Goal: Task Accomplishment & Management: Complete application form

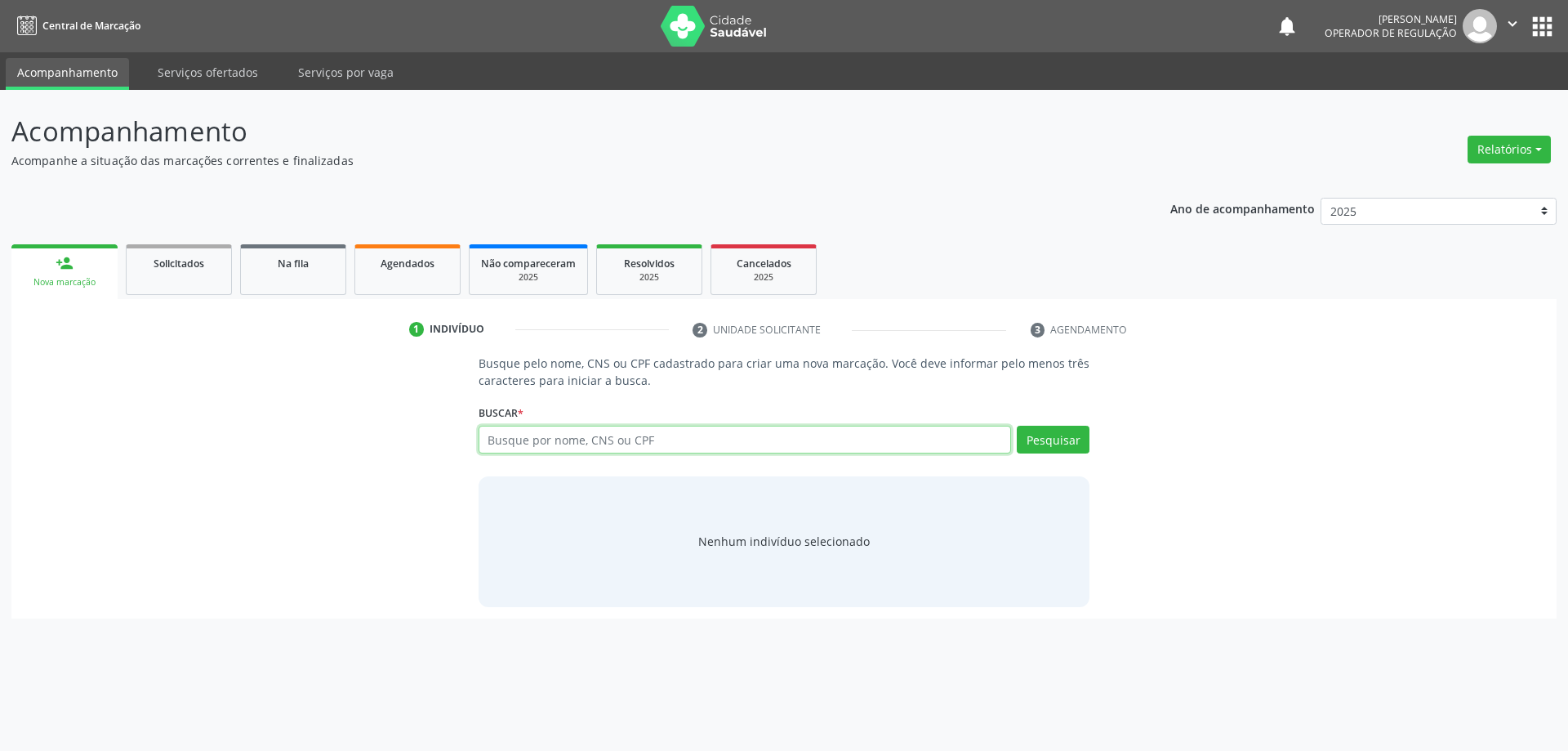
click at [622, 442] on input "text" at bounding box center [745, 439] width 533 height 28
type input "700002108575906"
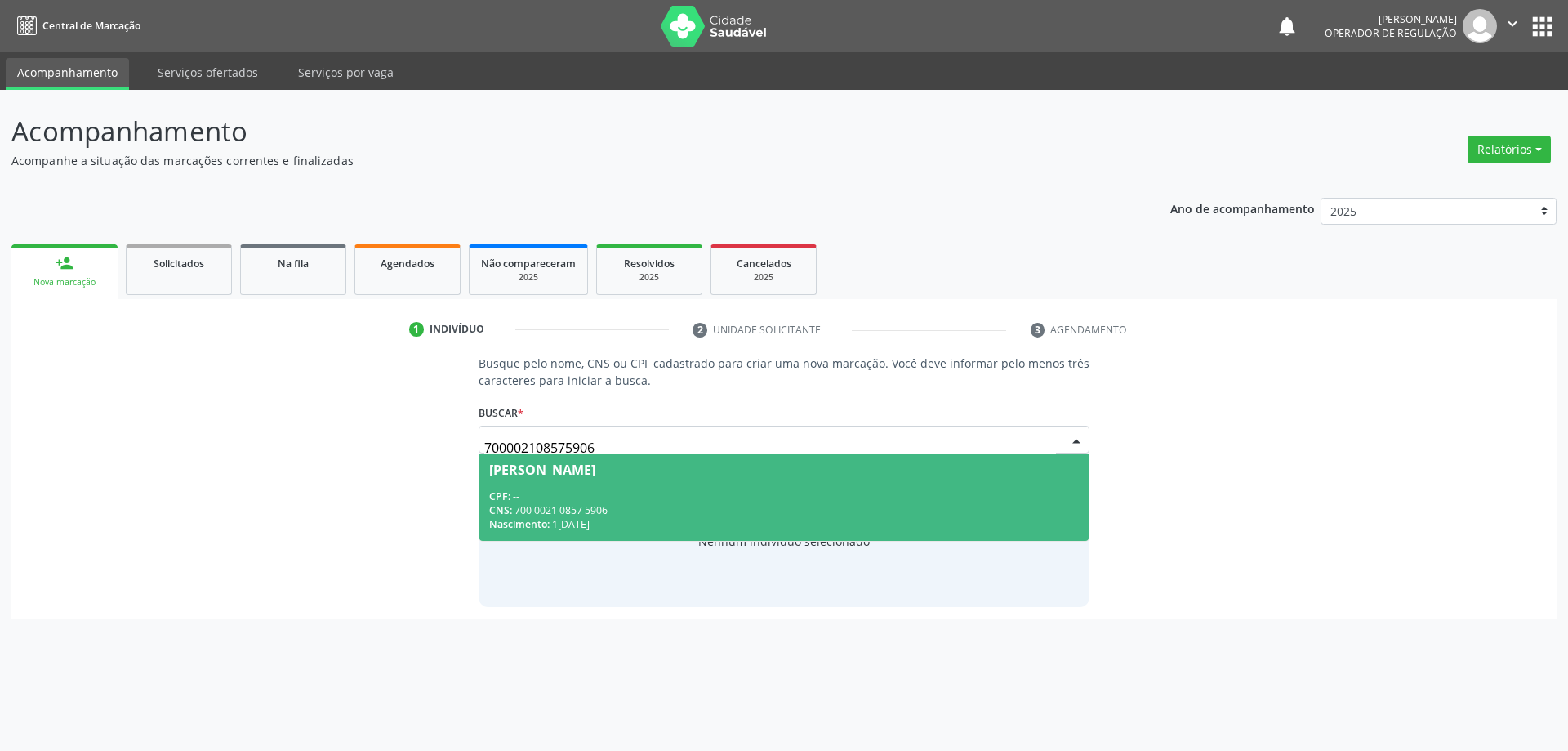
click at [612, 491] on div "CPF: --" at bounding box center [784, 496] width 590 height 14
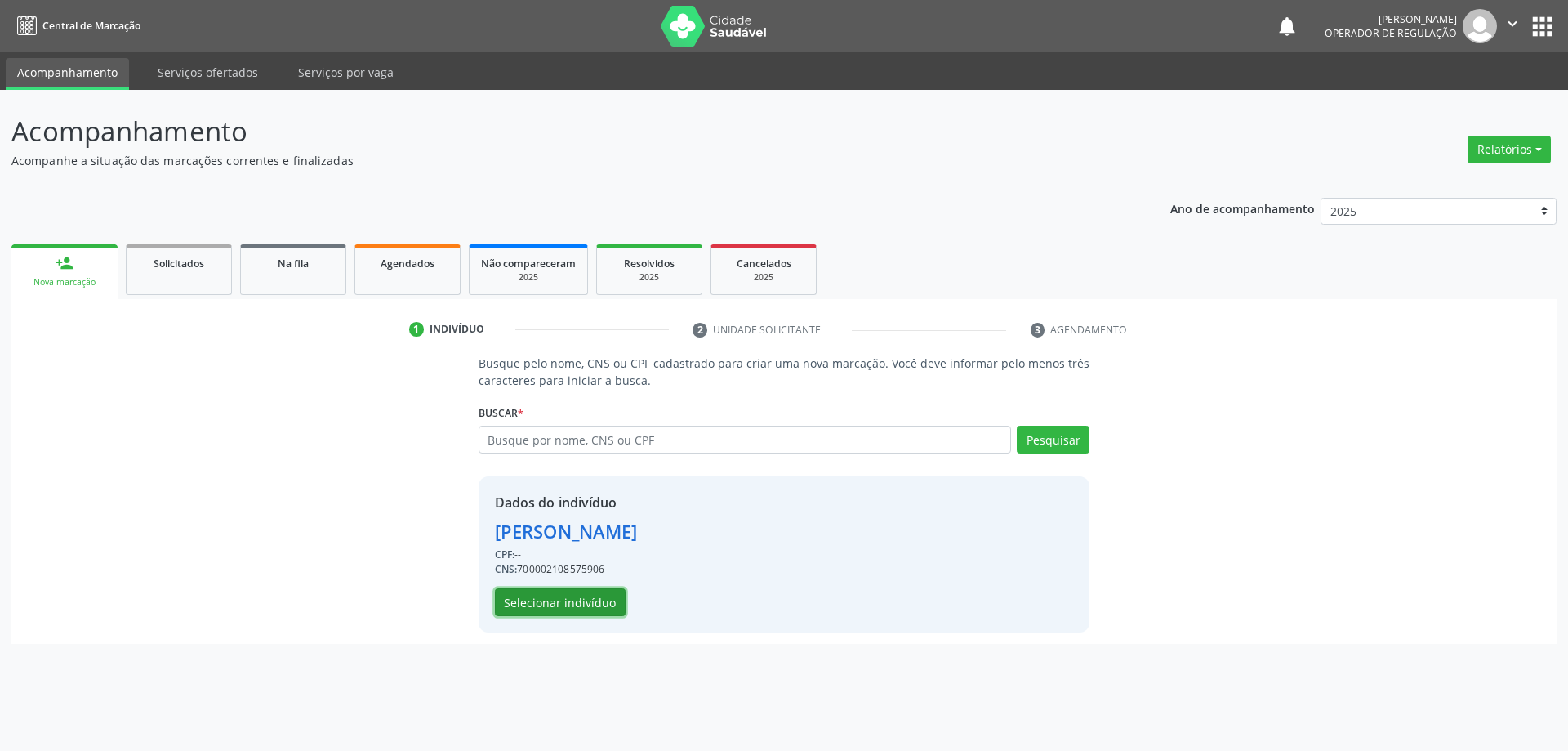
click at [589, 608] on button "Selecionar indivíduo" at bounding box center [560, 601] width 130 height 28
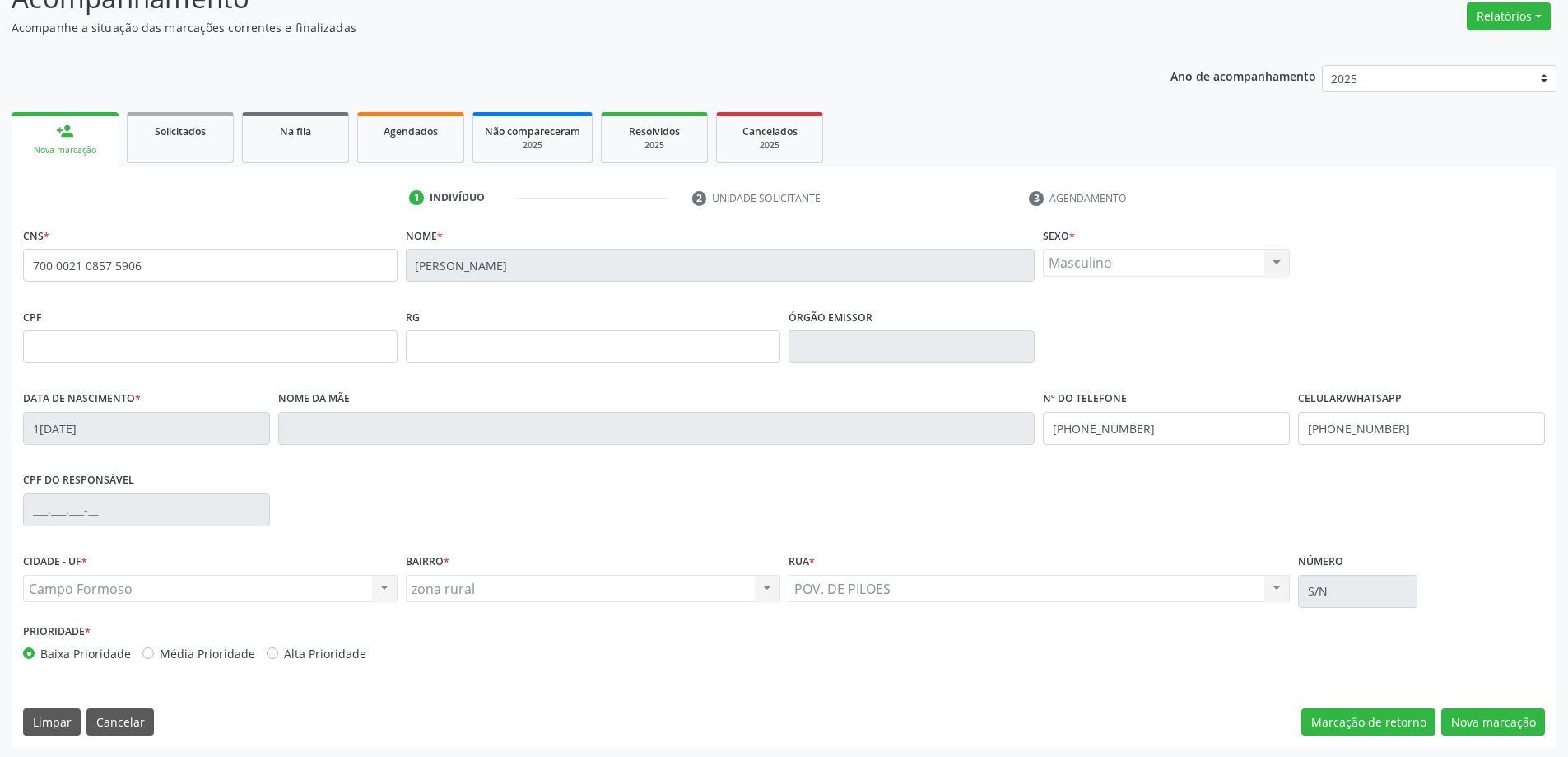
scroll to position [136, 0]
click at [1484, 725] on button "Nova marcação" at bounding box center [1493, 720] width 103 height 28
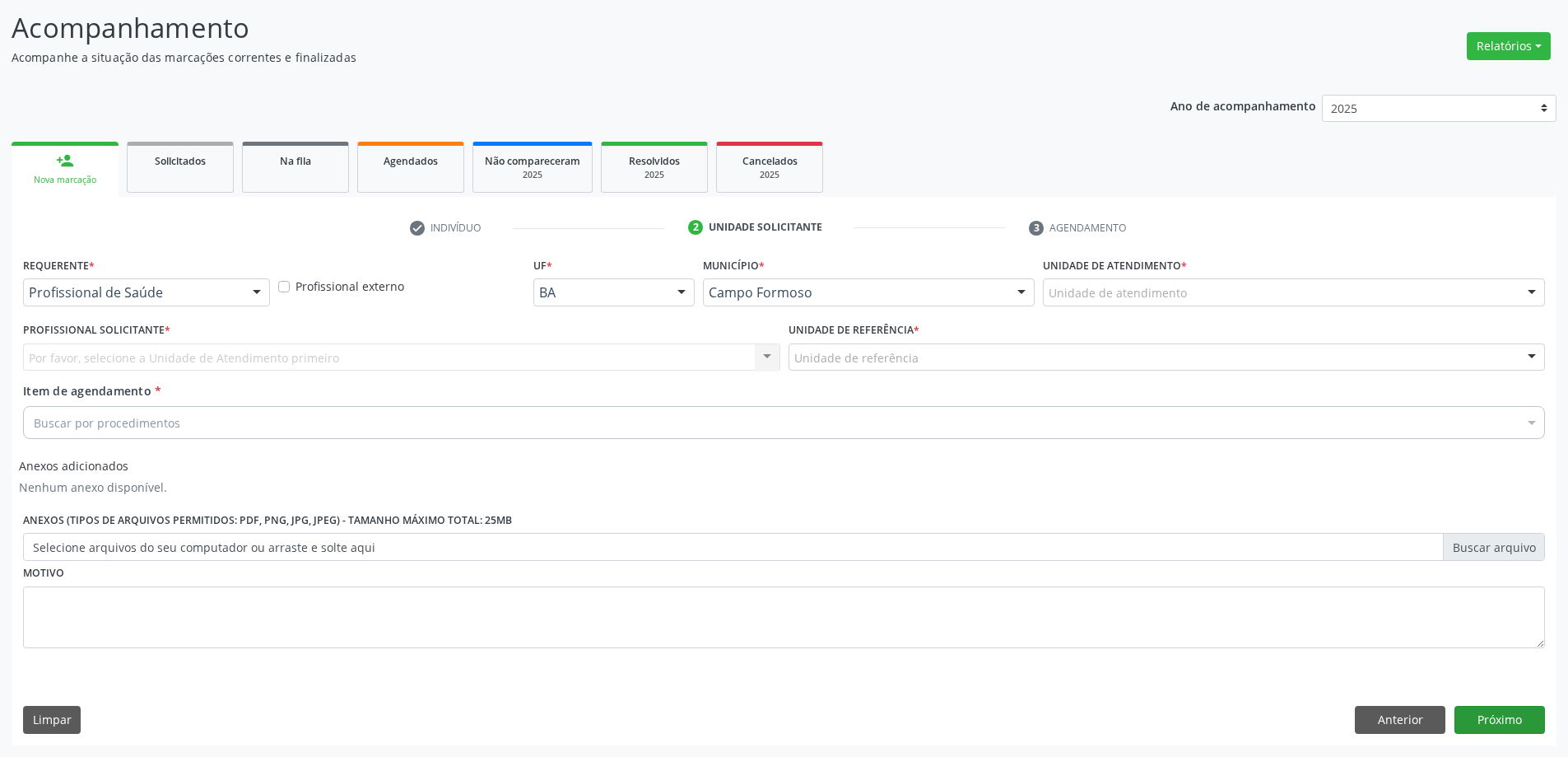
scroll to position [104, 0]
click at [258, 288] on div at bounding box center [256, 292] width 25 height 28
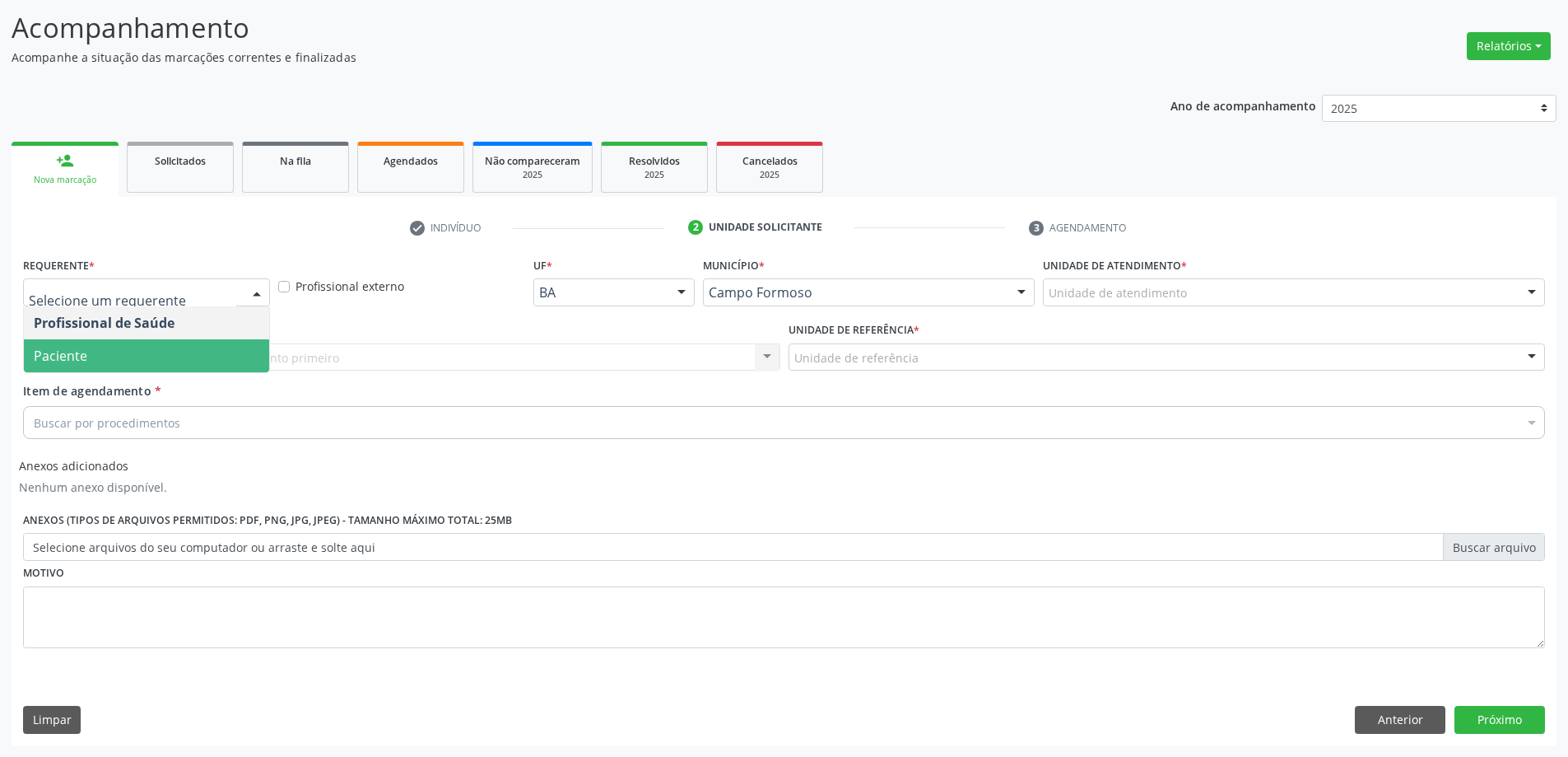
click at [70, 358] on span "Paciente" at bounding box center [60, 355] width 53 height 18
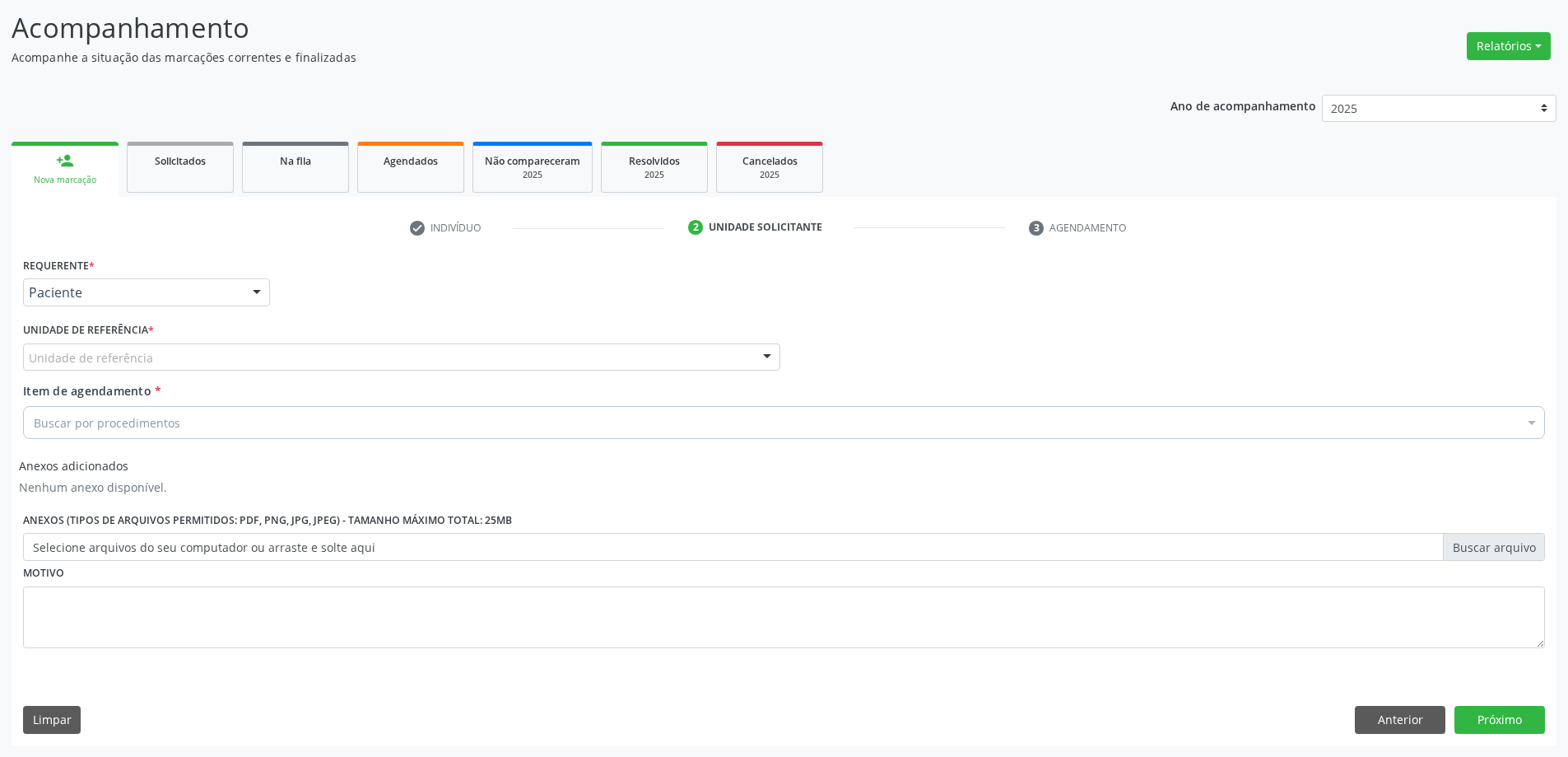
click at [272, 342] on div "Unidade de referência * Unidade de referência Unidade Basica de Saude da Famili…" at bounding box center [402, 344] width 758 height 53
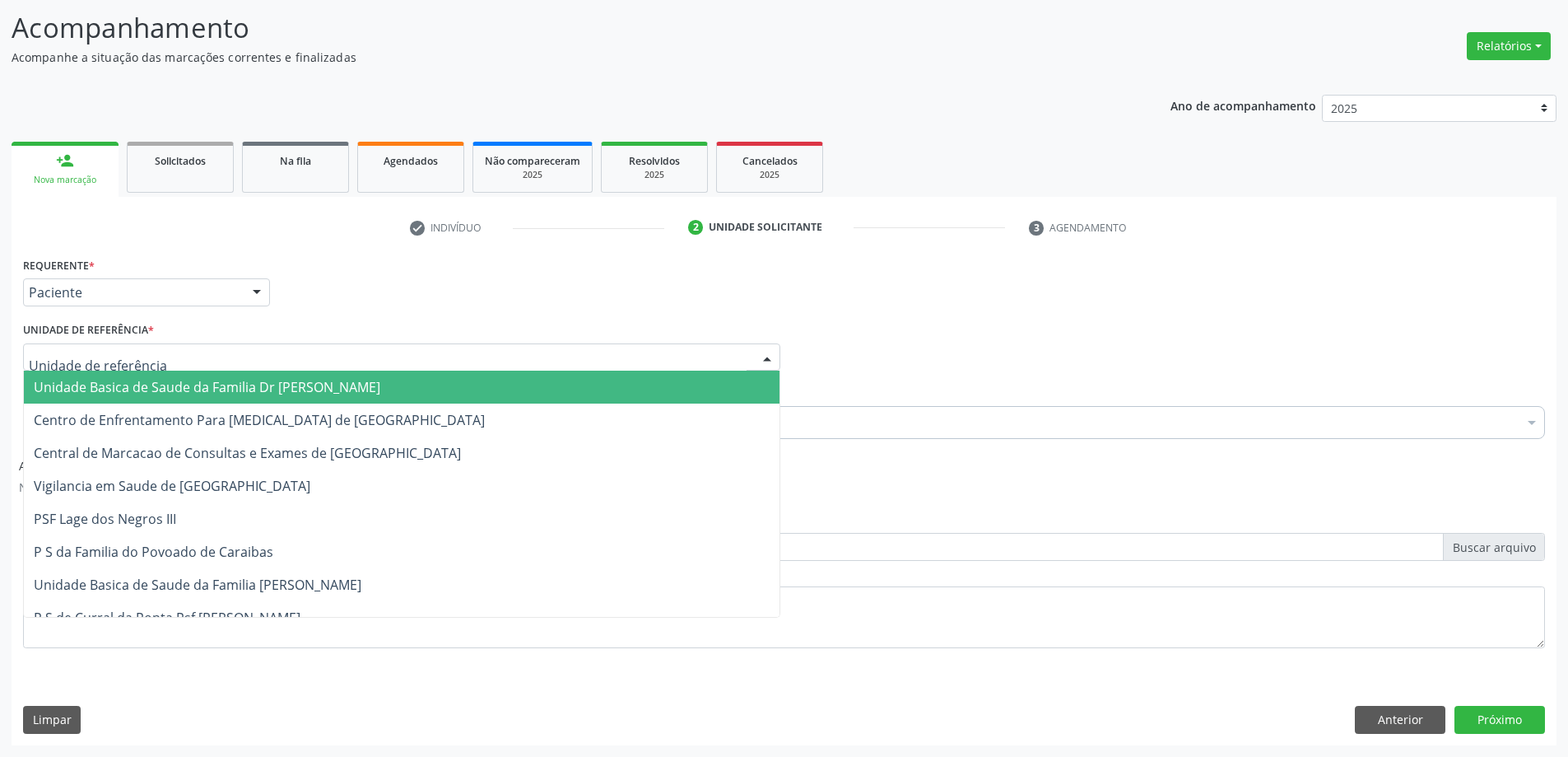
click at [292, 353] on div at bounding box center [402, 357] width 758 height 28
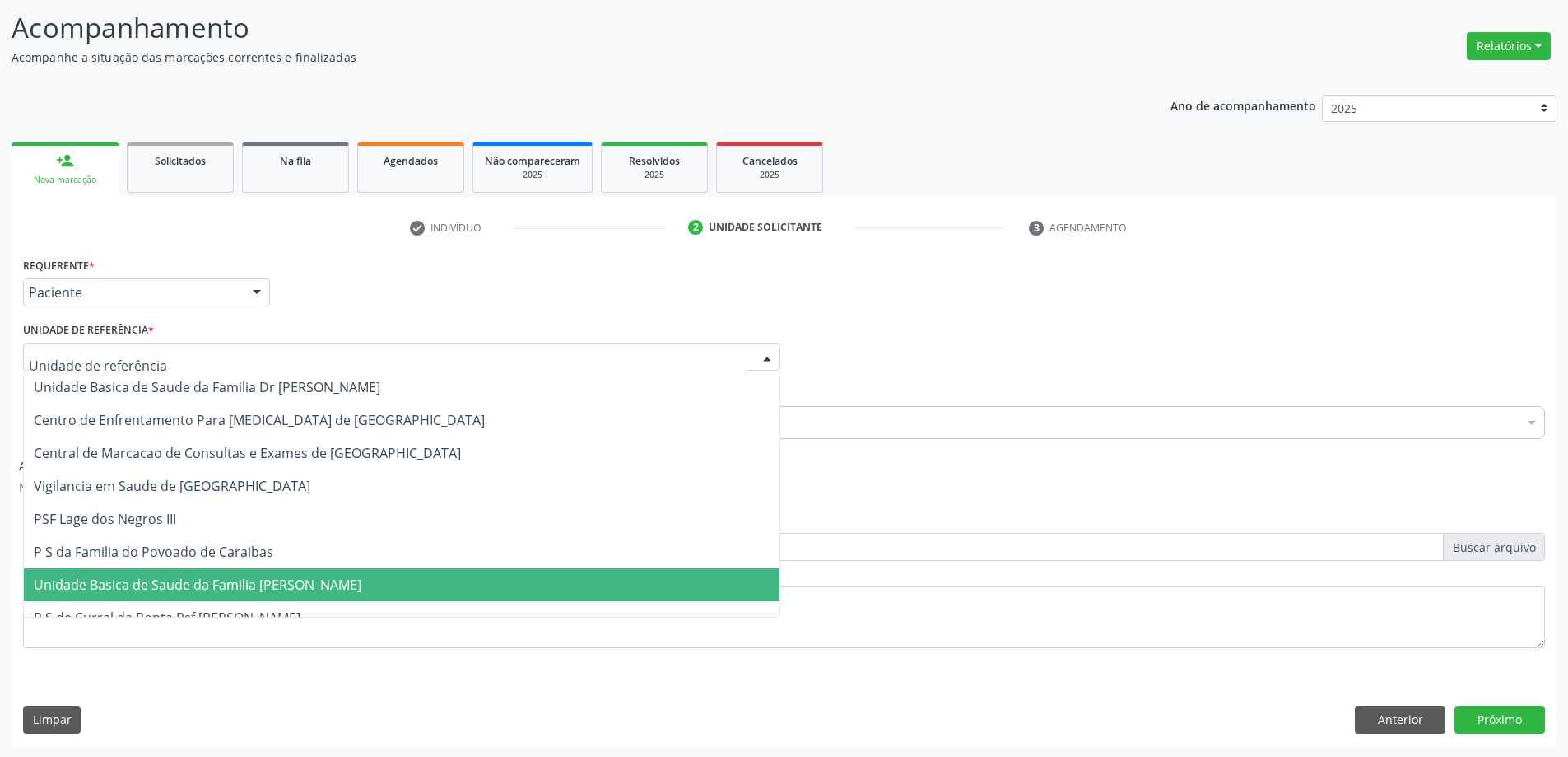
click at [291, 600] on span "Unidade Basica de Saude da Familia [PERSON_NAME]" at bounding box center [402, 584] width 756 height 33
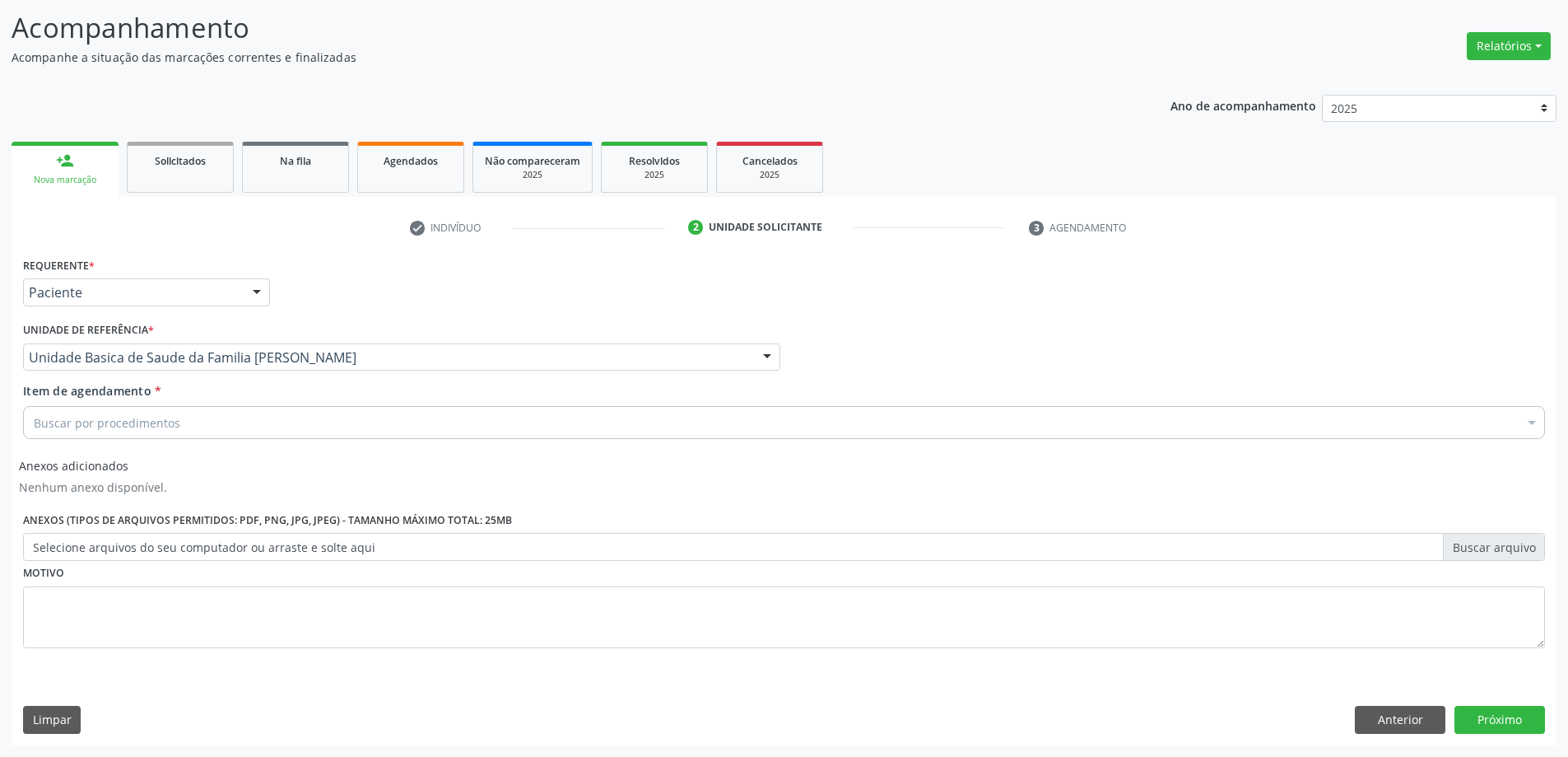
click at [188, 426] on div "Buscar por procedimentos" at bounding box center [784, 422] width 1522 height 33
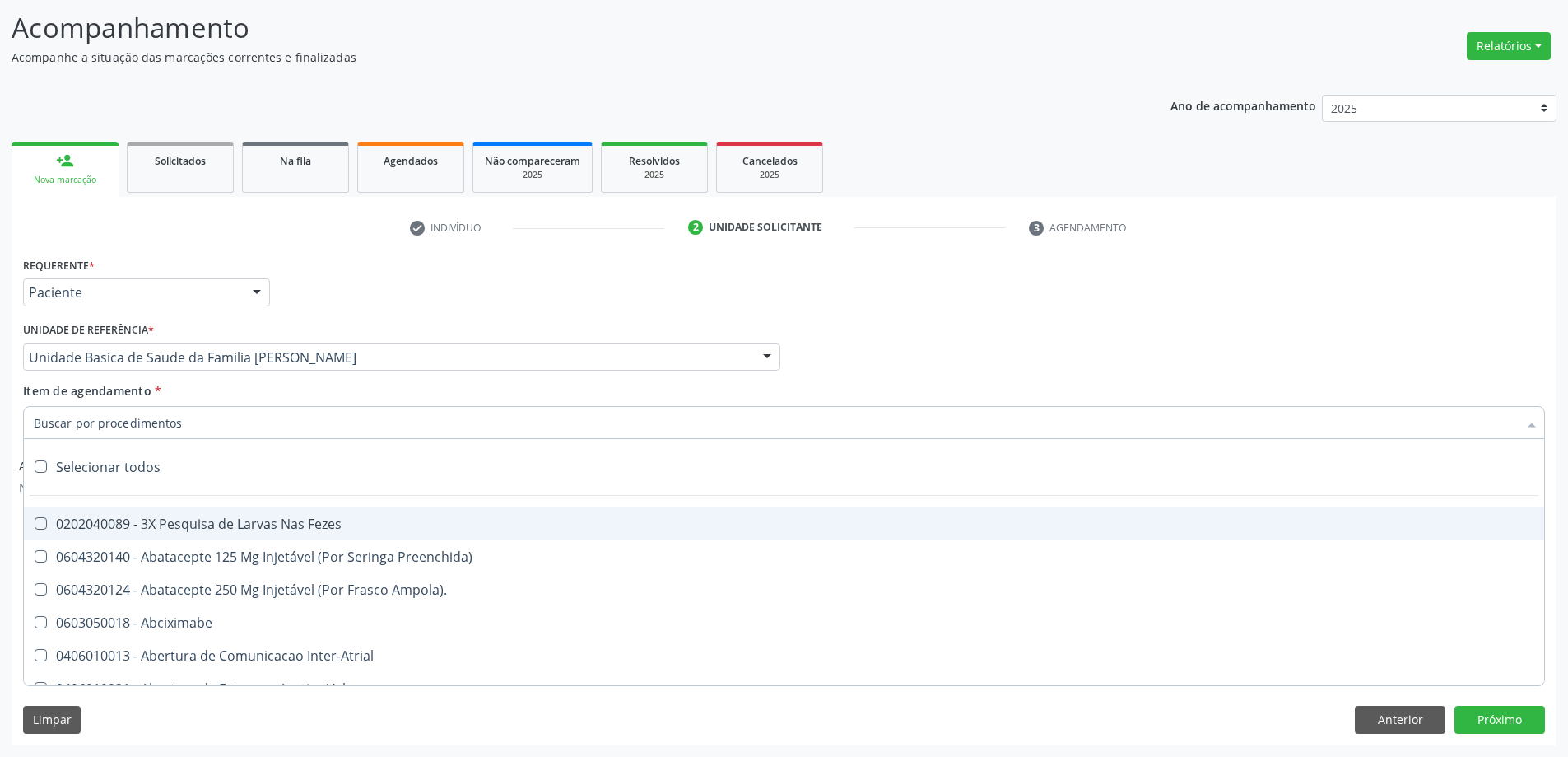
click at [189, 426] on input "Item de agendamento *" at bounding box center [776, 422] width 1484 height 33
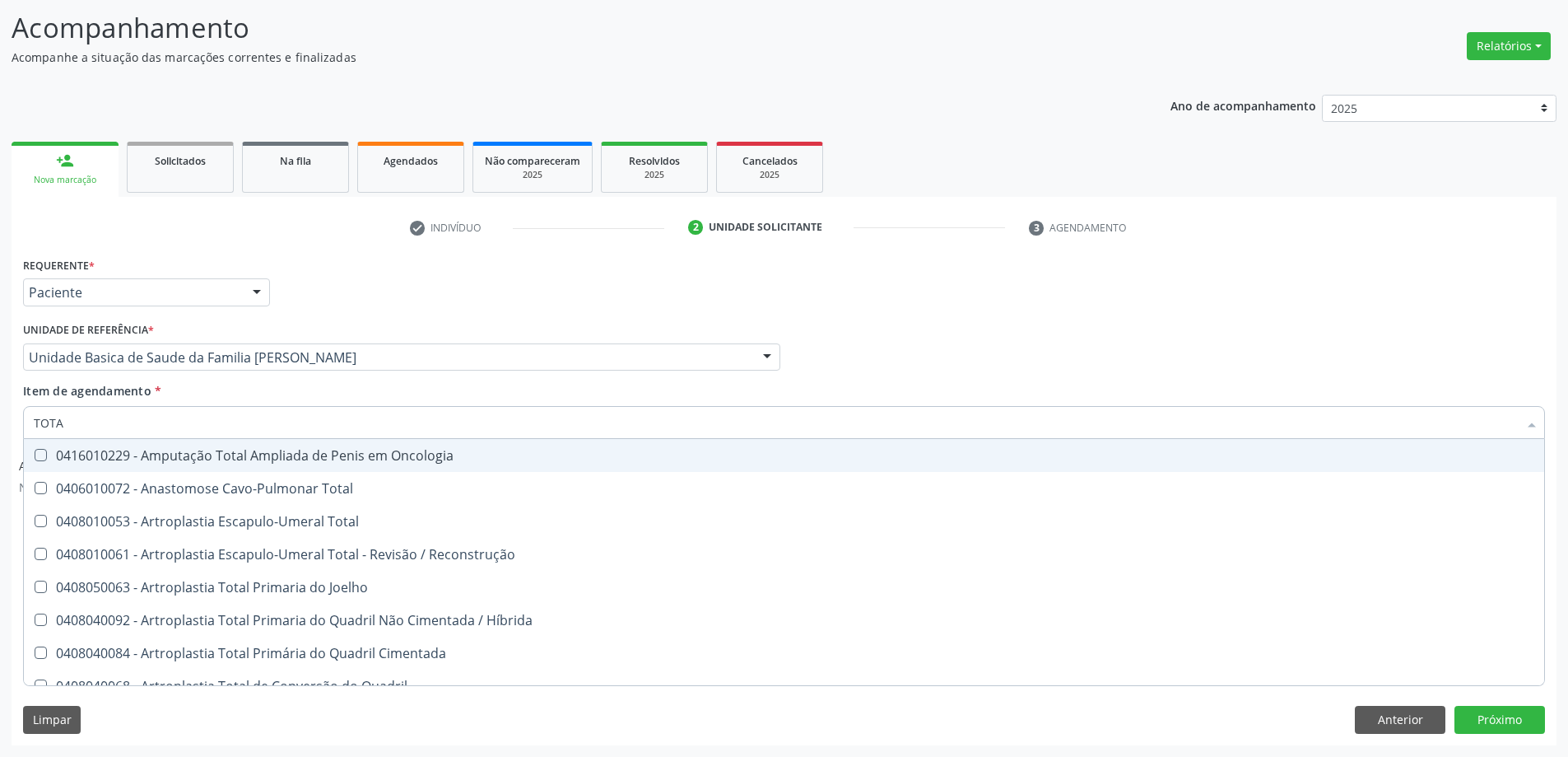
type input "TOTAL"
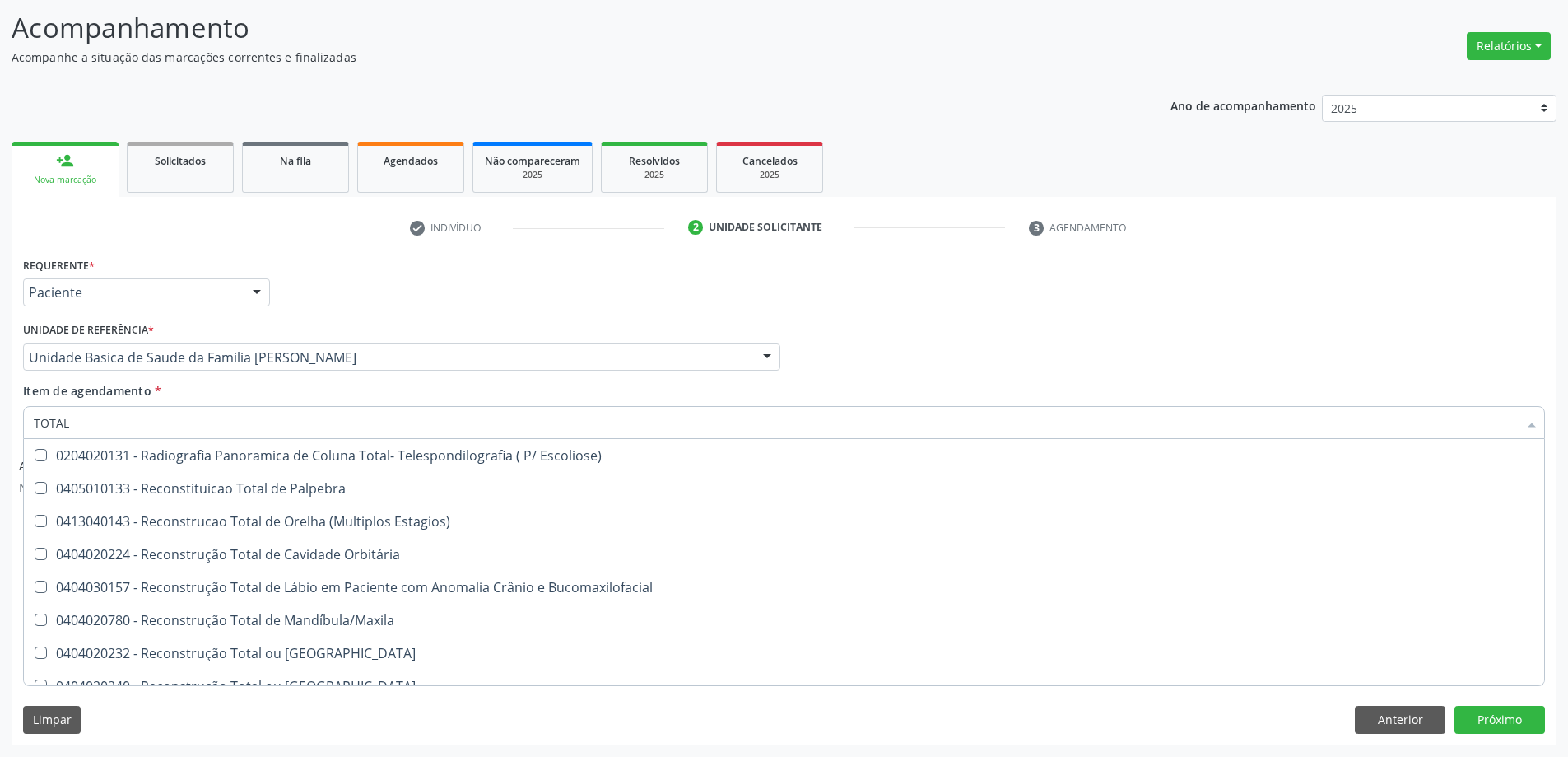
scroll to position [2685, 0]
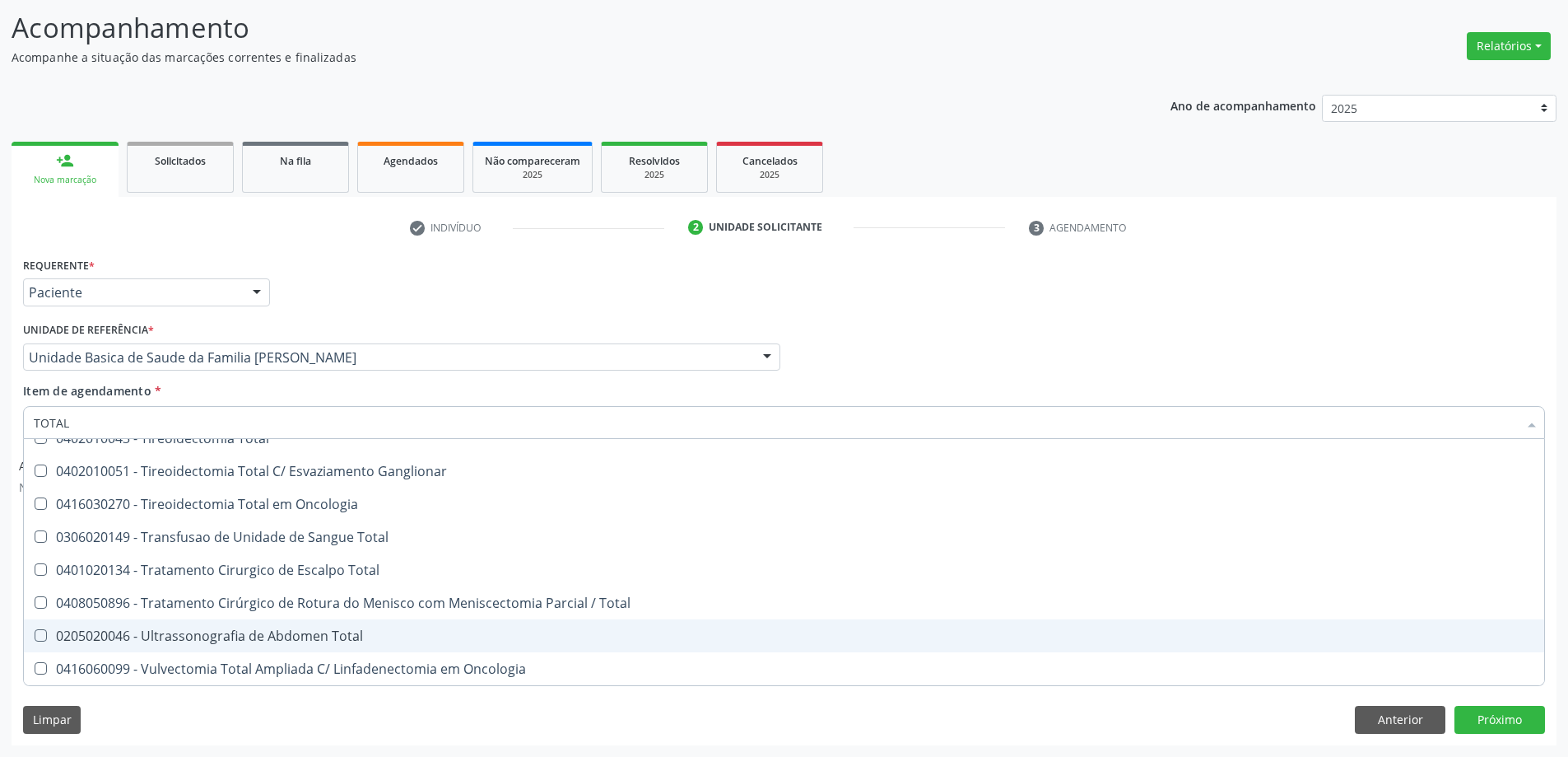
drag, startPoint x: 397, startPoint y: 636, endPoint x: 387, endPoint y: 638, distance: 10.2
click at [395, 636] on div "0205020046 - Ultrassonografia de Abdomen Total" at bounding box center [784, 636] width 1501 height 14
checkbox Total "true"
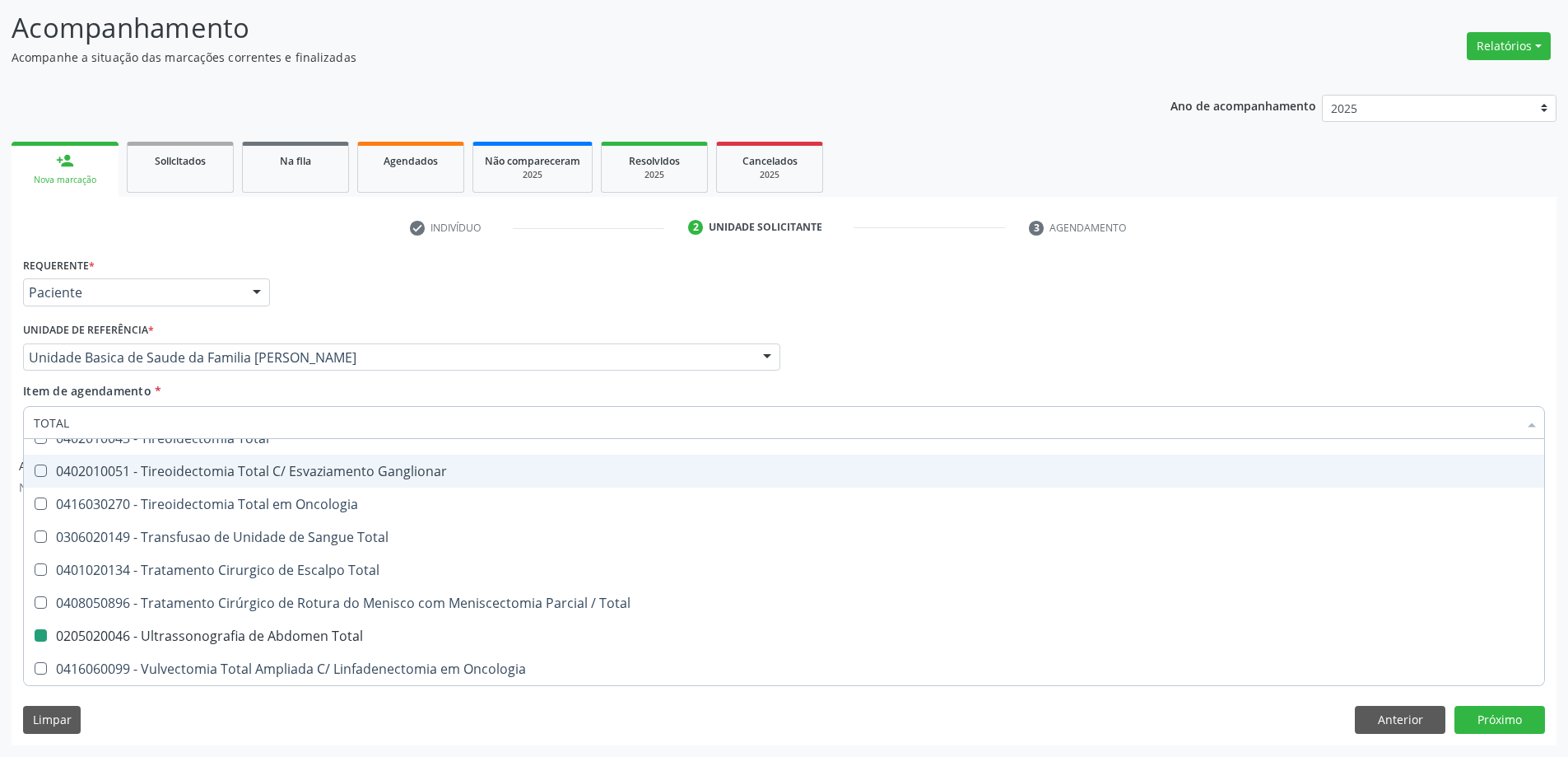
click at [816, 387] on div "Item de agendamento * TOTAL Desfazer seleção 0416010229 - Amputação Total Ampli…" at bounding box center [784, 408] width 1522 height 52
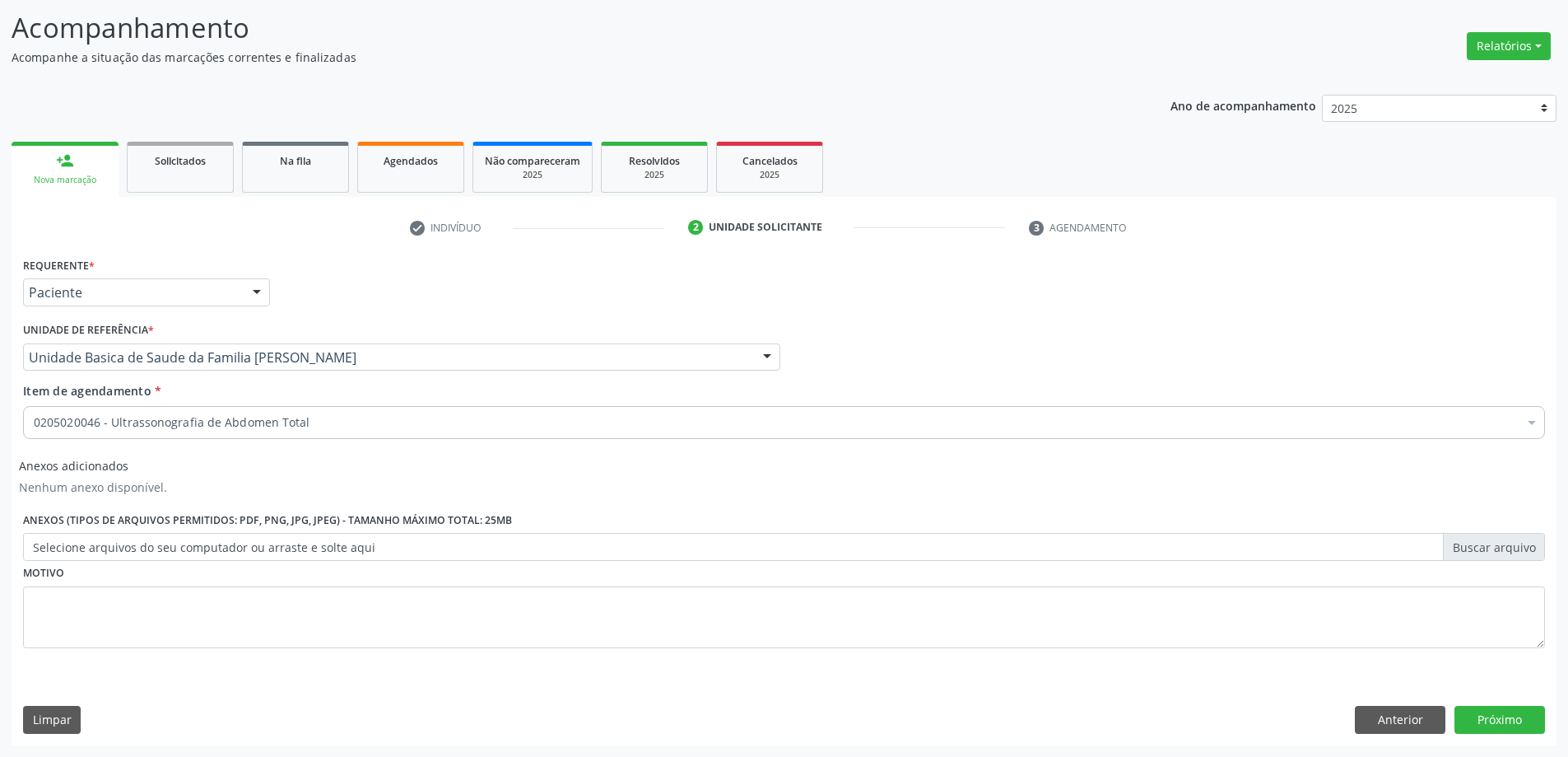
checkbox Total "true"
checkbox Agudizadas "false"
click at [1493, 721] on button "Próximo" at bounding box center [1499, 719] width 91 height 28
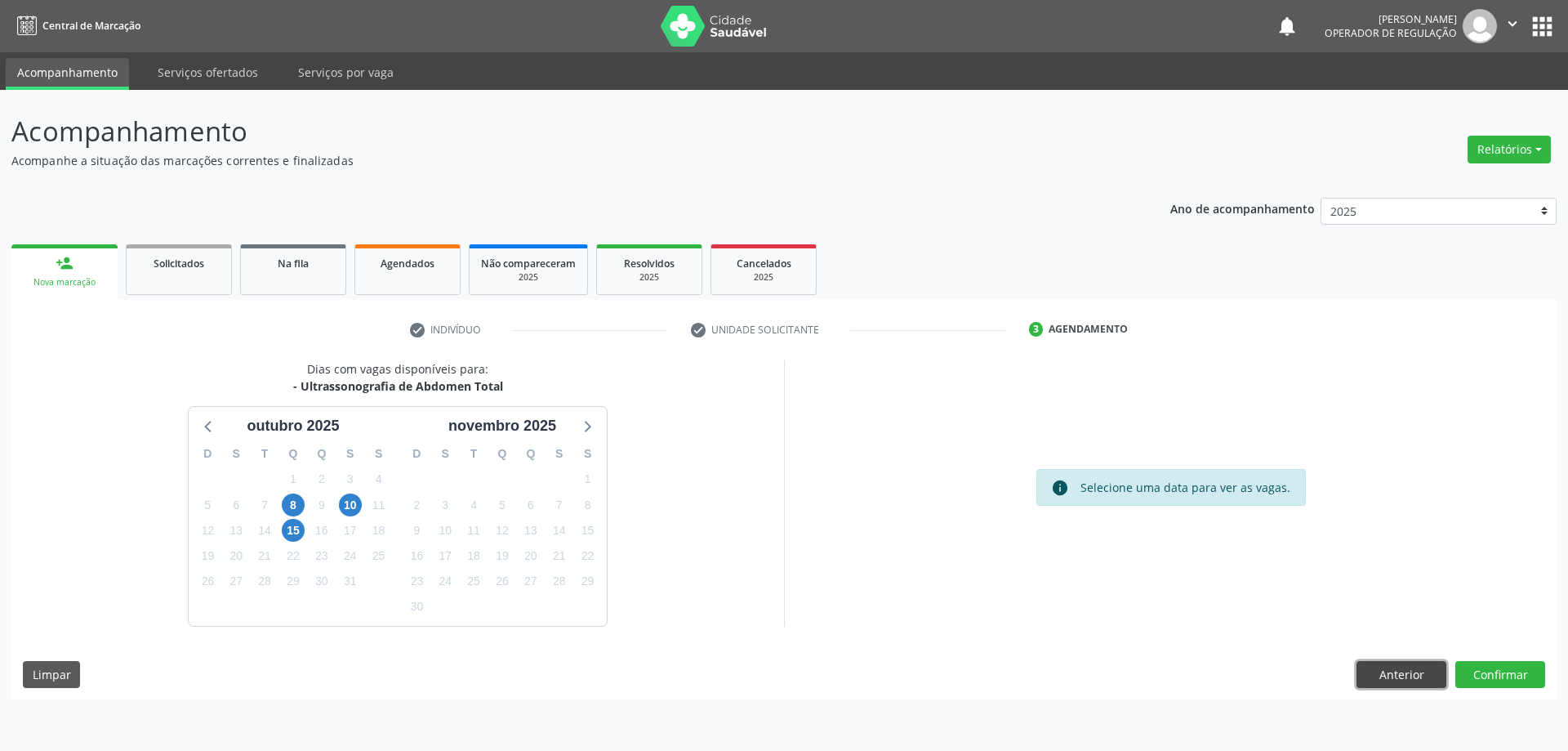
click at [1390, 683] on button "Anterior" at bounding box center [1401, 674] width 90 height 28
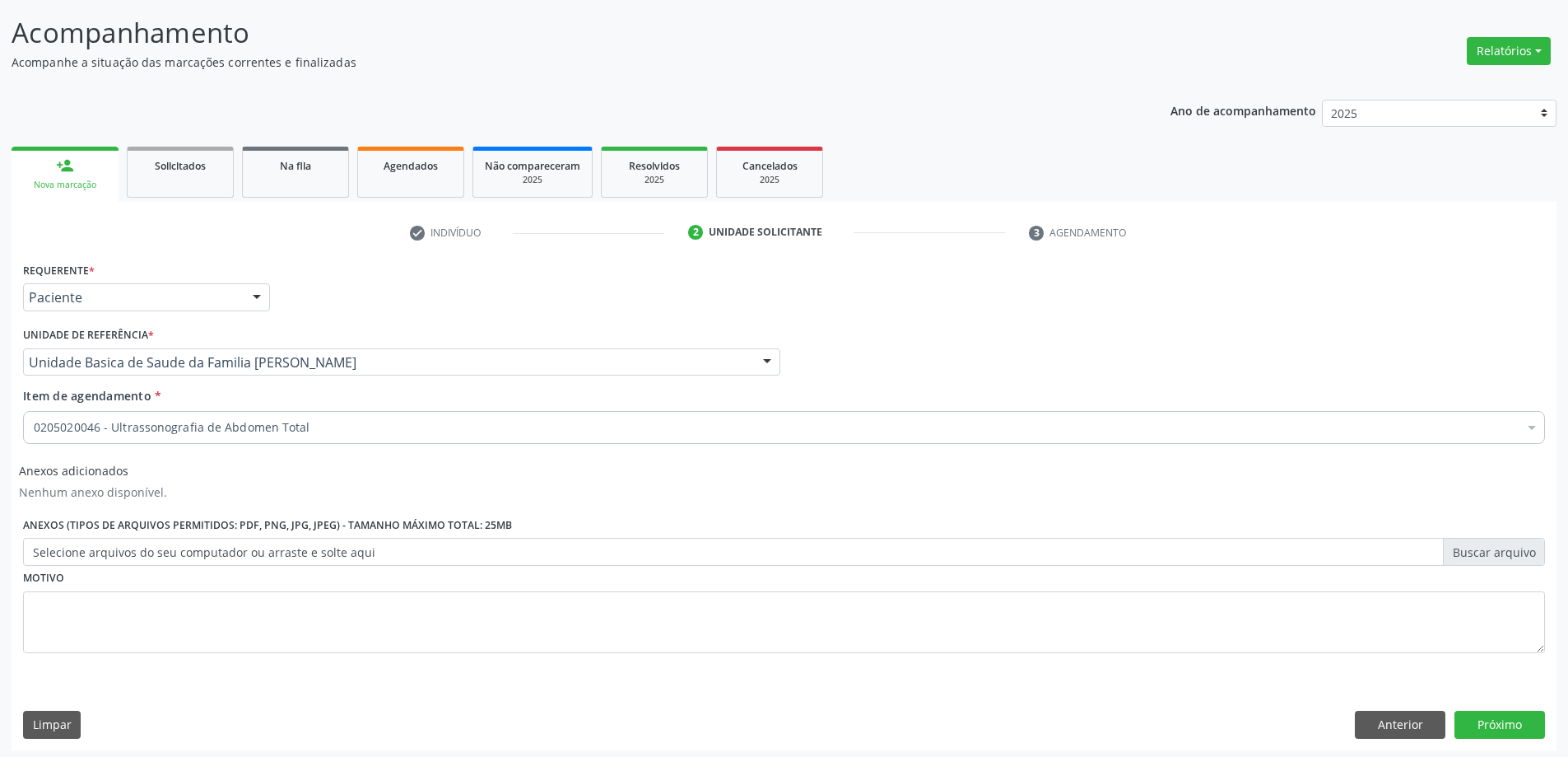
scroll to position [104, 0]
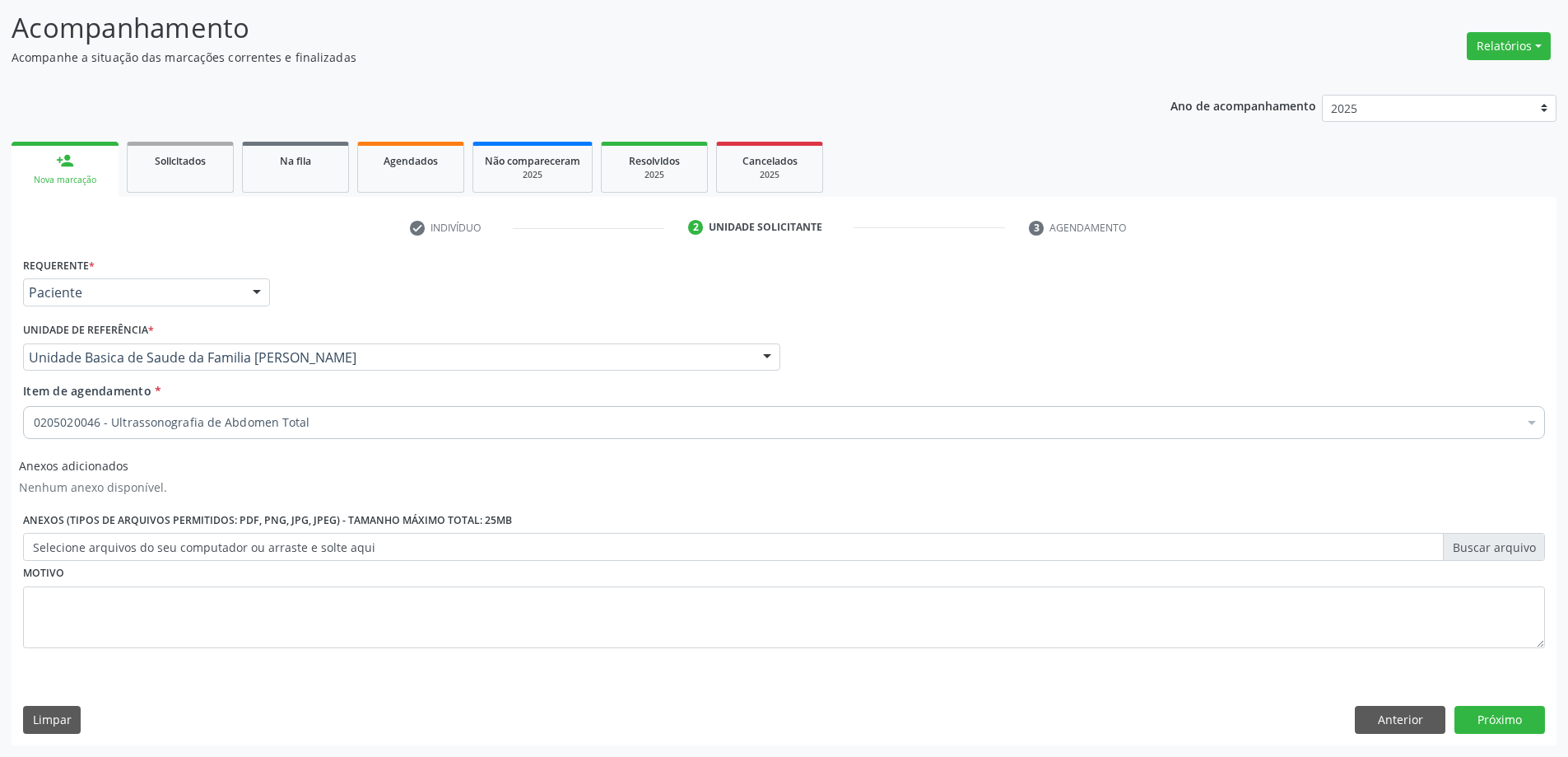
click at [381, 299] on div "Requerente * Paciente Profissional de Saúde Paciente Nenhum resultado encontrad…" at bounding box center [784, 285] width 1531 height 64
click at [1514, 725] on button "Próximo" at bounding box center [1499, 719] width 91 height 28
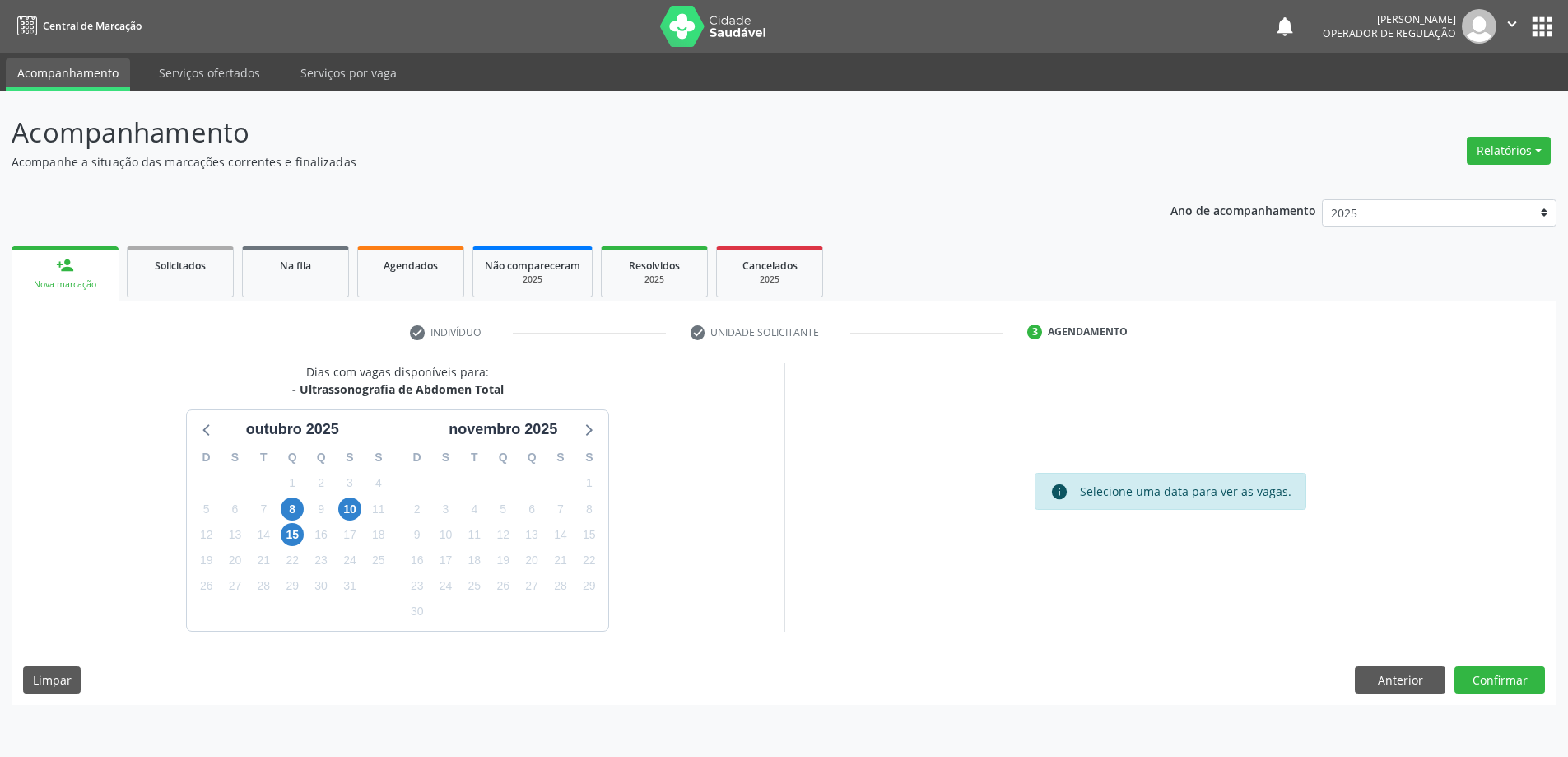
scroll to position [0, 0]
click at [292, 530] on span "15" at bounding box center [295, 534] width 23 height 23
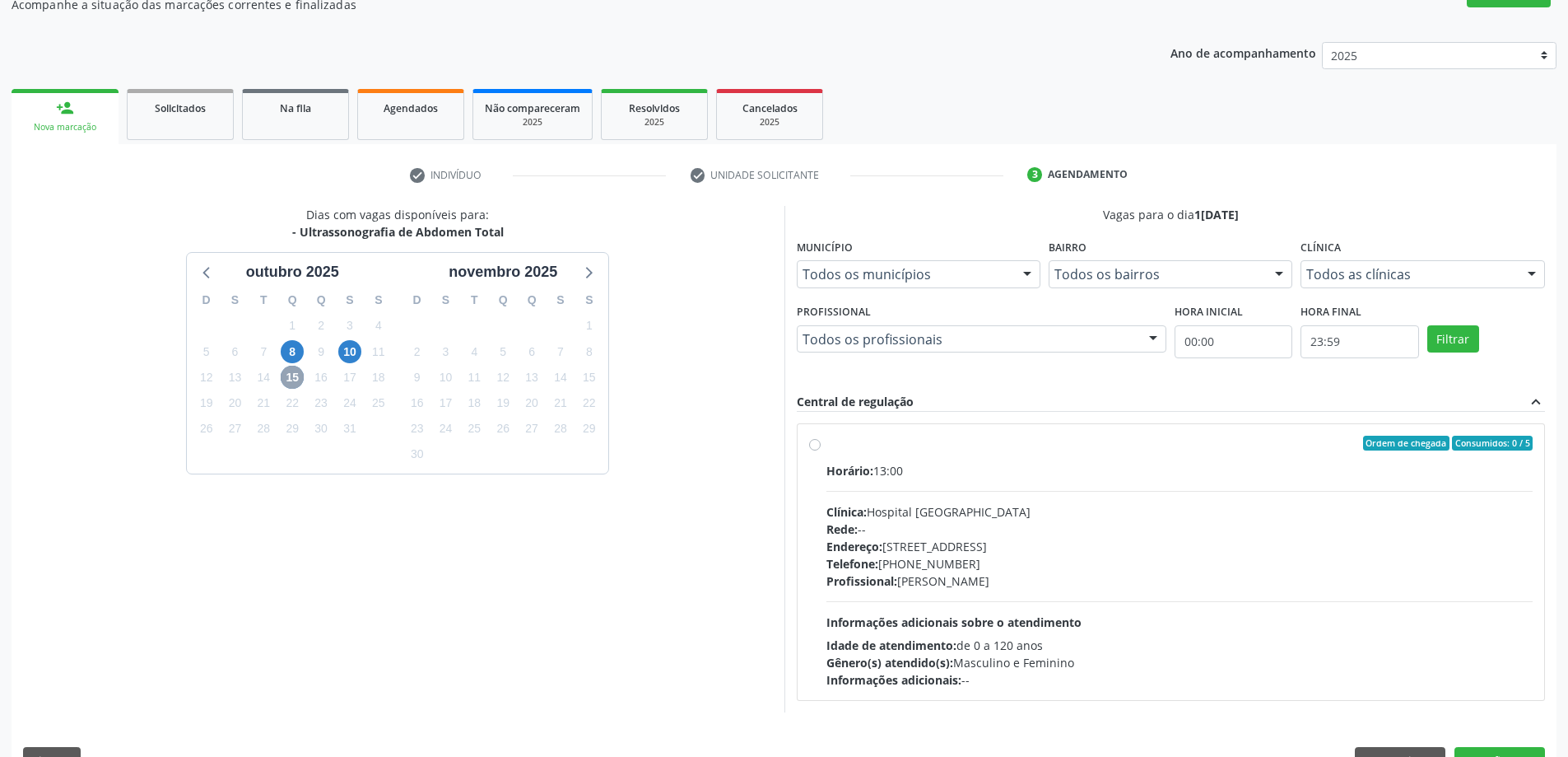
scroll to position [198, 0]
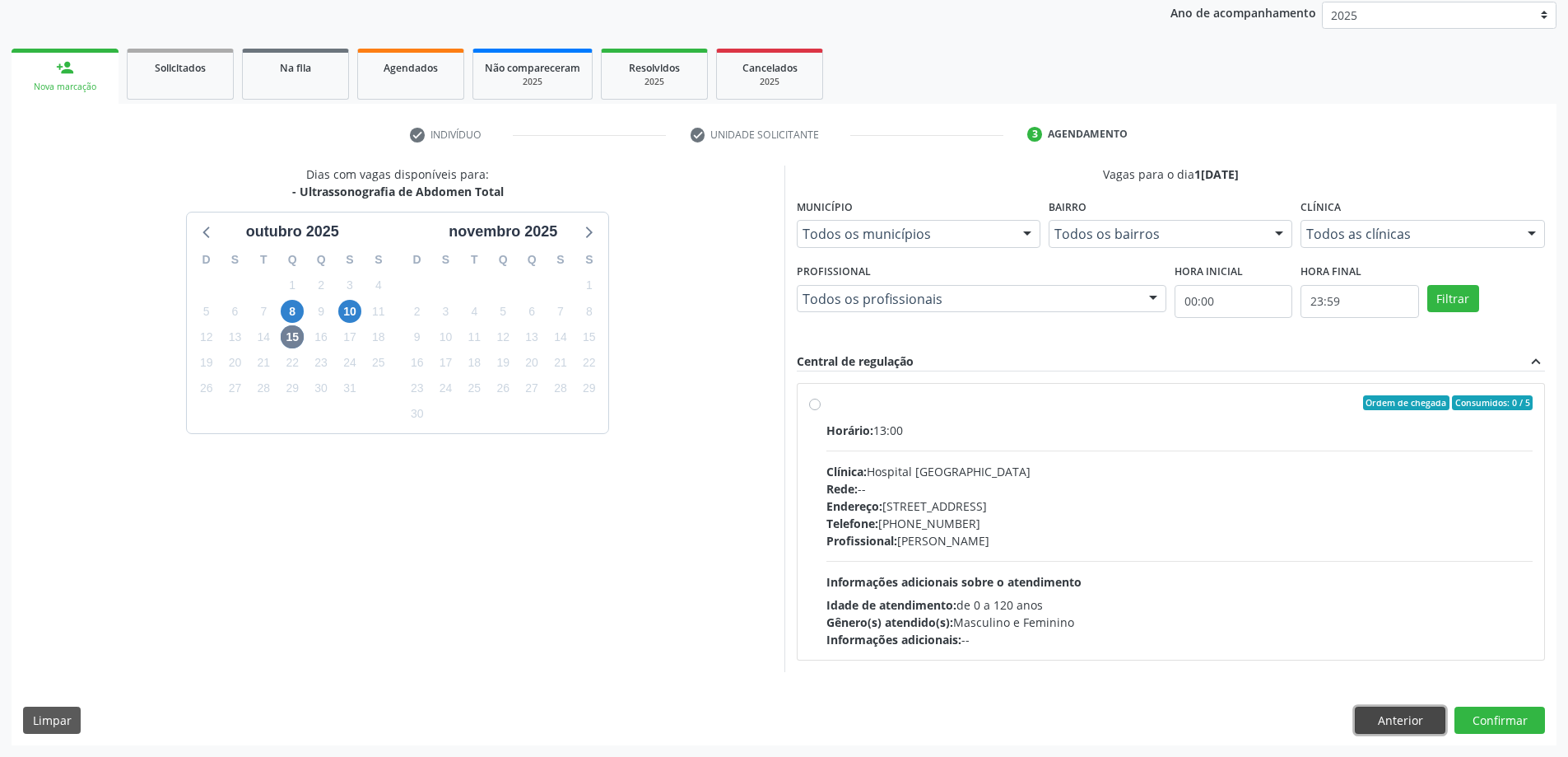
click at [1424, 722] on button "Anterior" at bounding box center [1400, 720] width 91 height 28
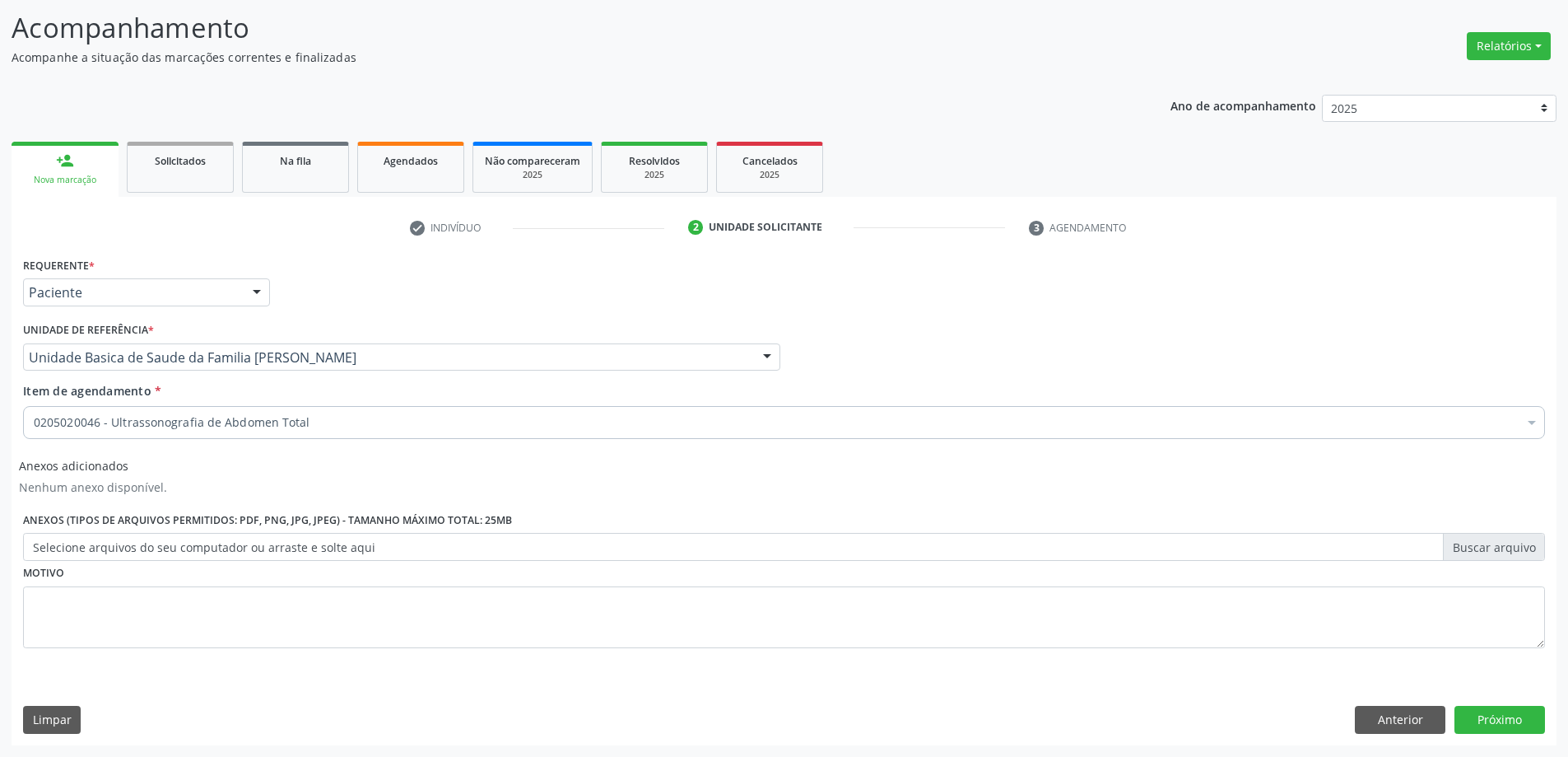
scroll to position [104, 0]
click at [1408, 713] on button "Anterior" at bounding box center [1400, 719] width 91 height 28
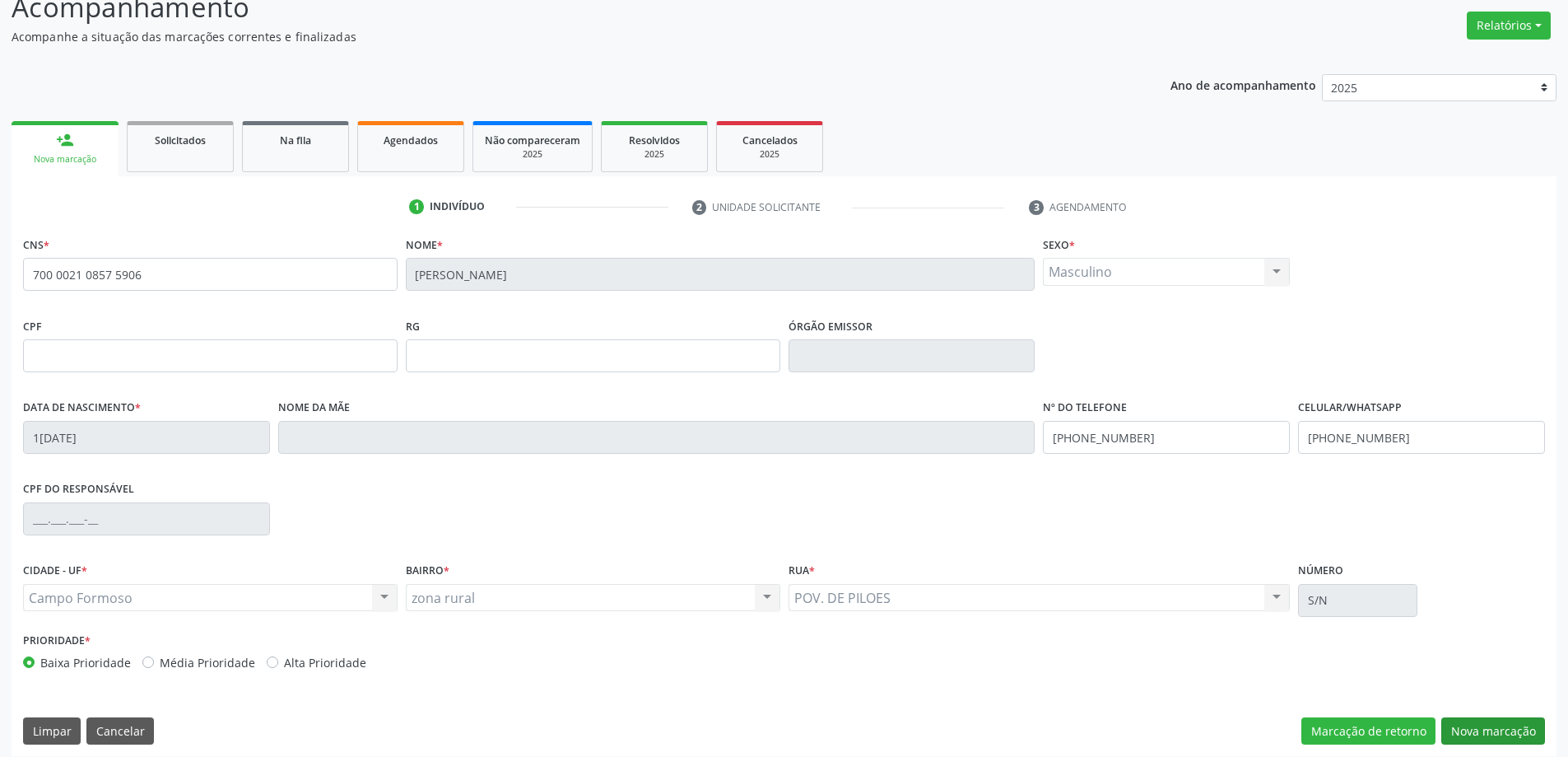
scroll to position [136, 0]
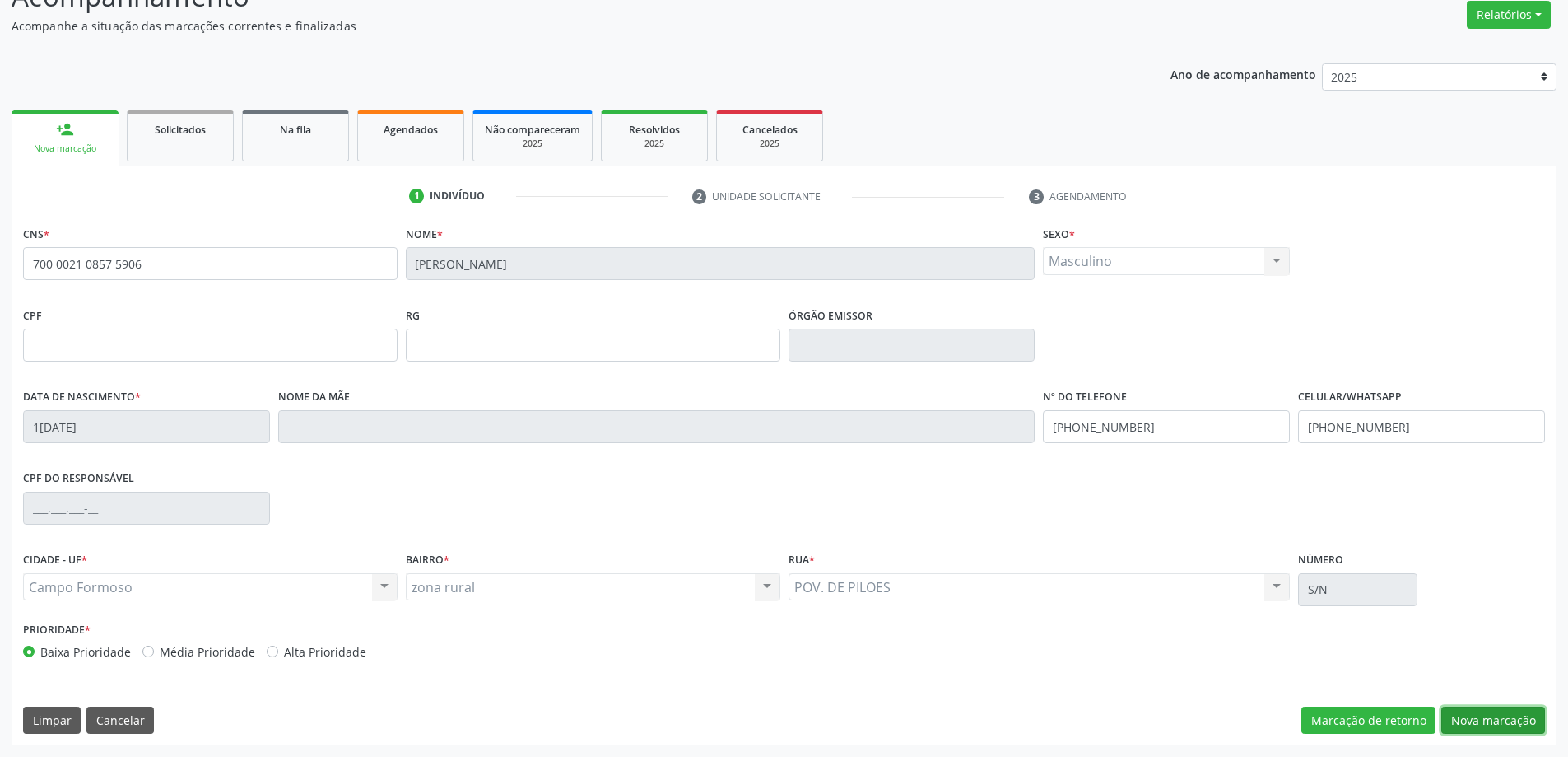
click at [1478, 727] on button "Nova marcação" at bounding box center [1493, 720] width 103 height 28
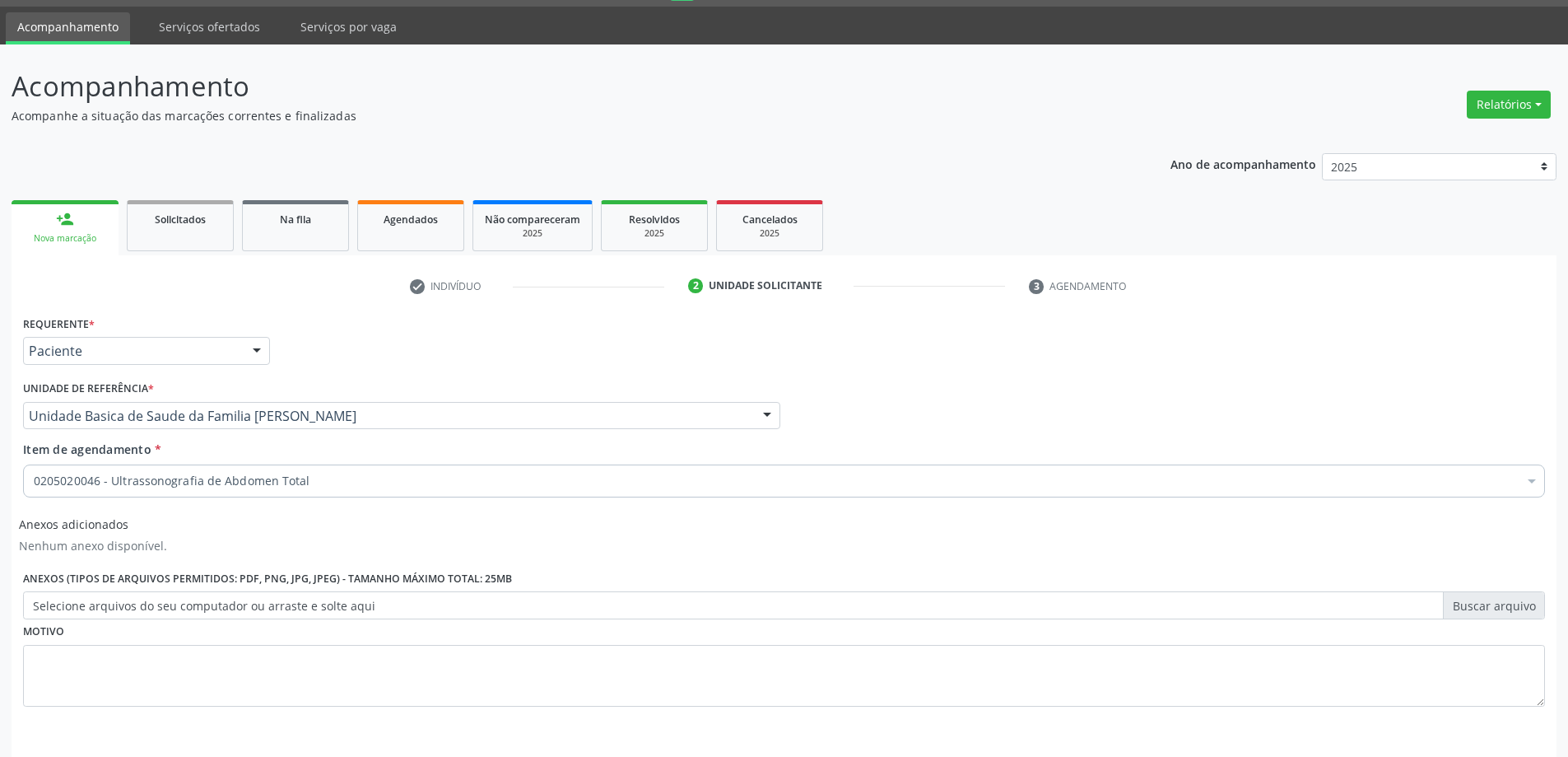
scroll to position [0, 0]
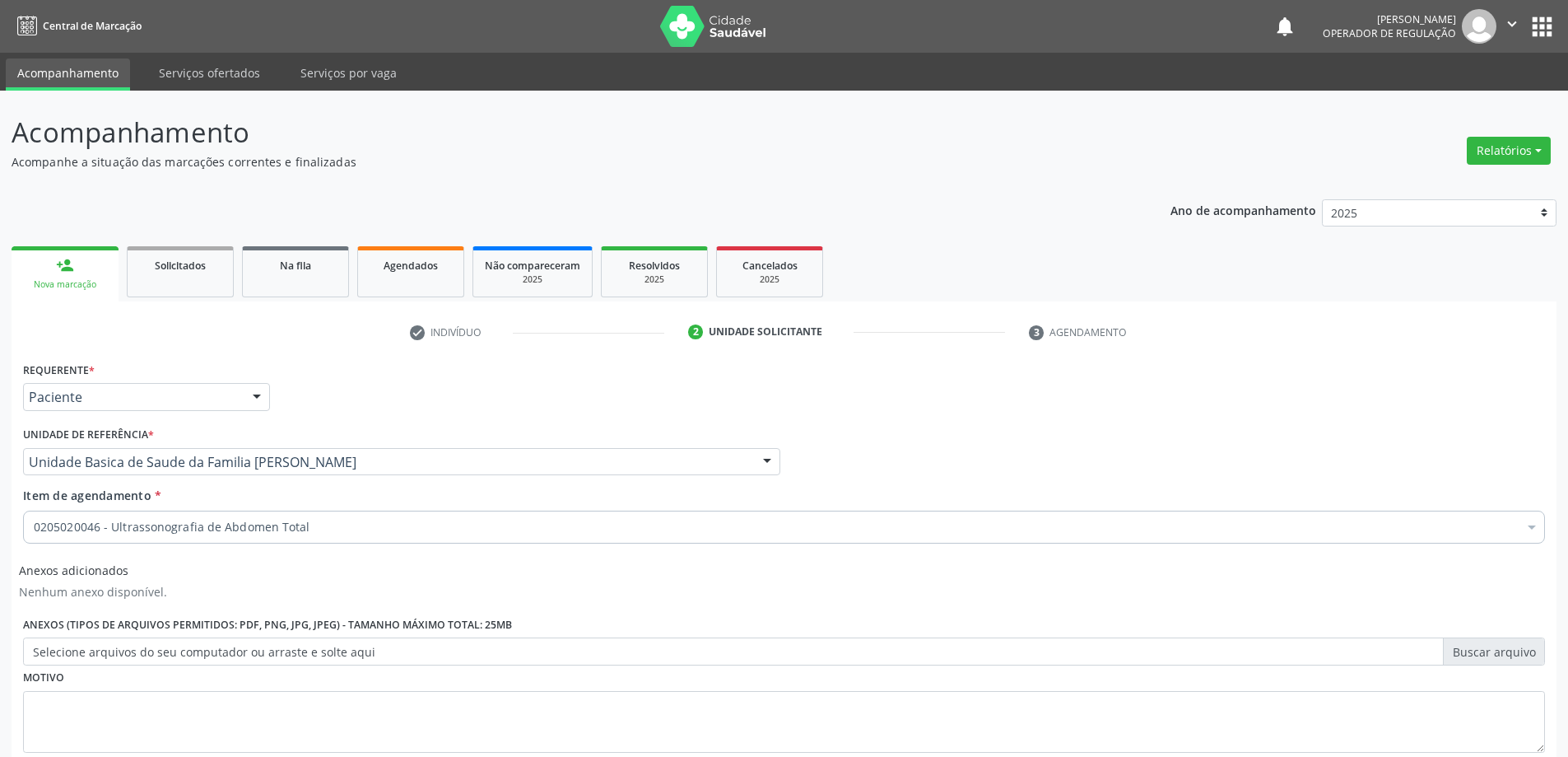
click at [1504, 29] on icon "" at bounding box center [1512, 23] width 18 height 18
click at [1437, 106] on link "Sair" at bounding box center [1471, 100] width 114 height 23
